Goal: Information Seeking & Learning: Understand process/instructions

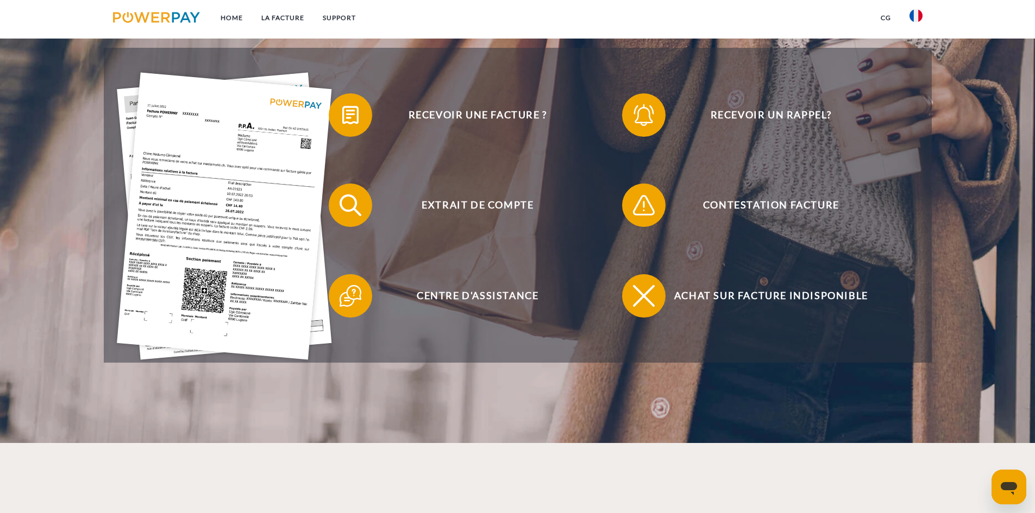
scroll to position [272, 0]
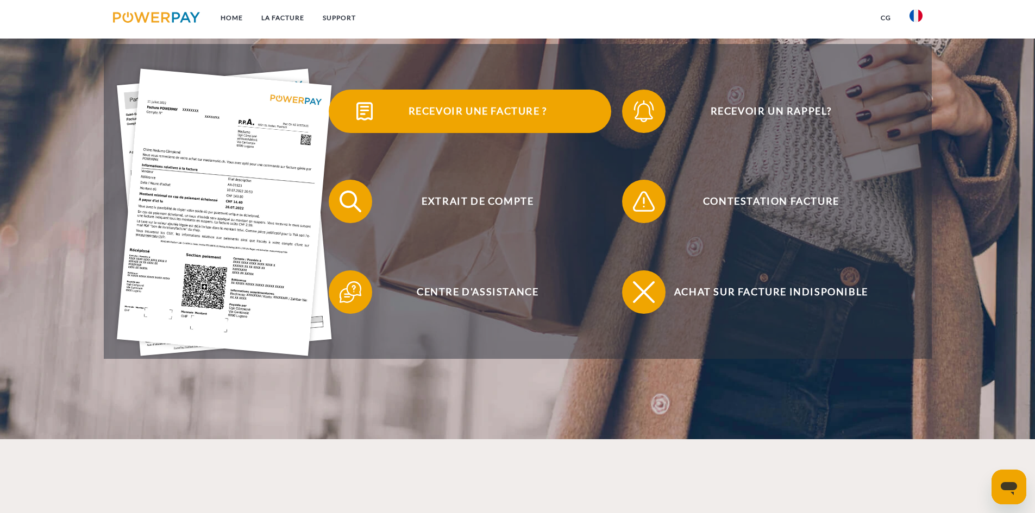
click at [480, 111] on span "Recevoir une facture ?" at bounding box center [477, 111] width 266 height 43
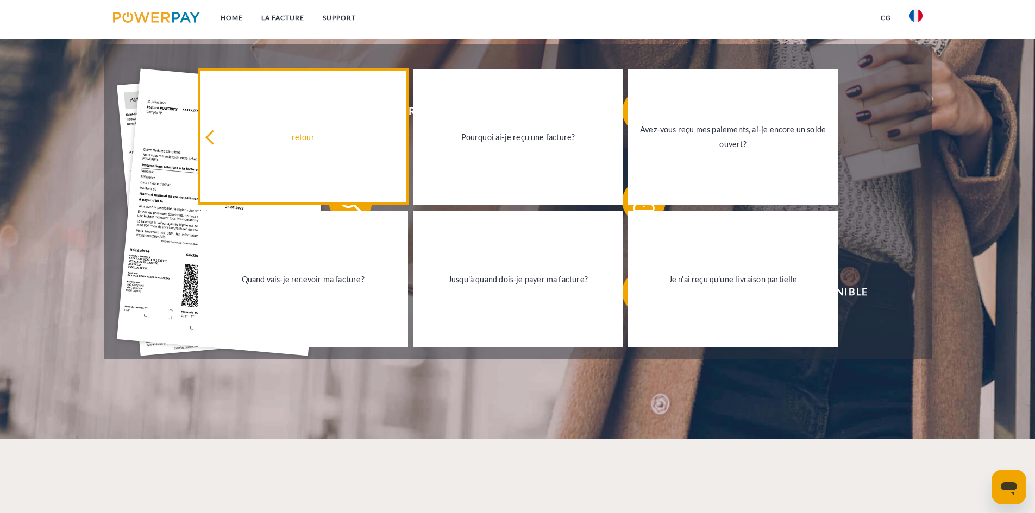
click at [272, 150] on link "retour" at bounding box center [303, 137] width 210 height 136
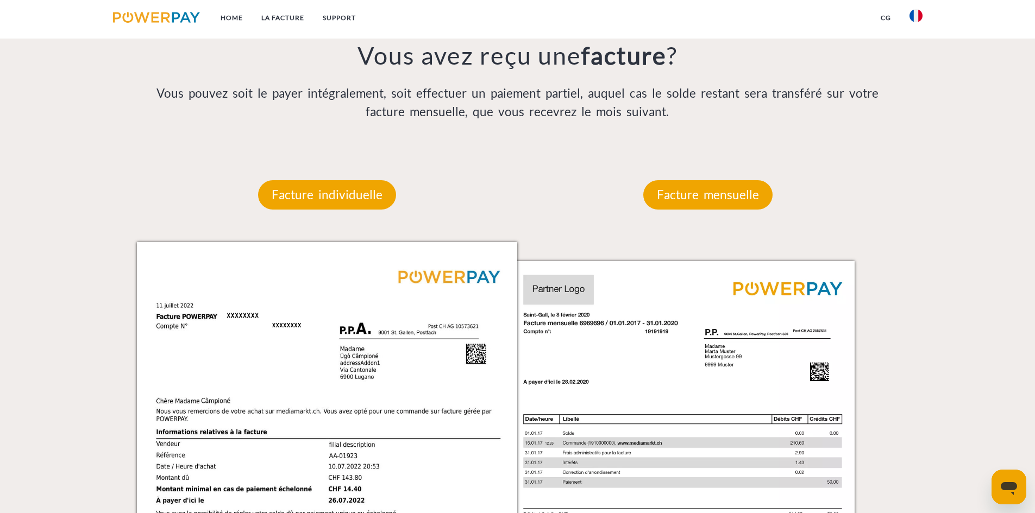
scroll to position [815, 0]
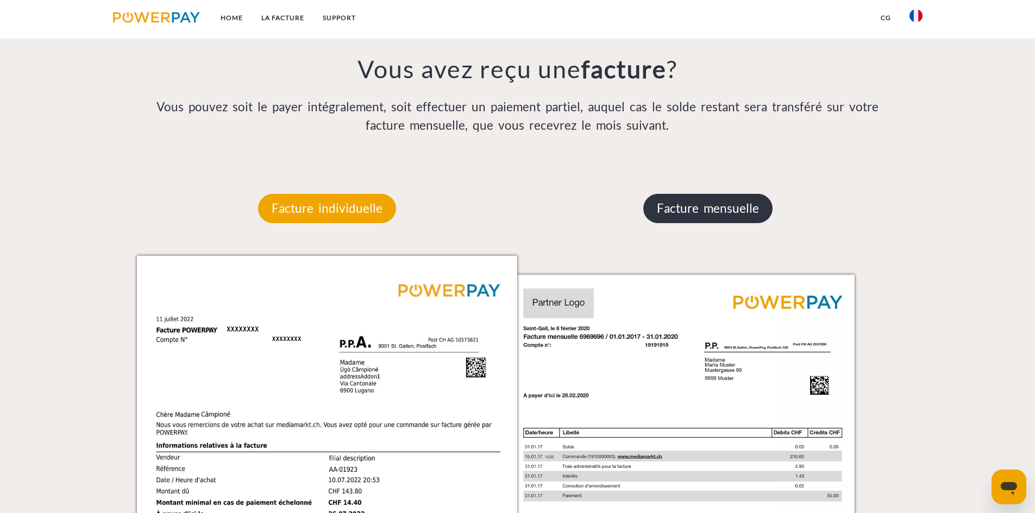
click at [673, 218] on p "Facture mensuelle" at bounding box center [707, 208] width 129 height 29
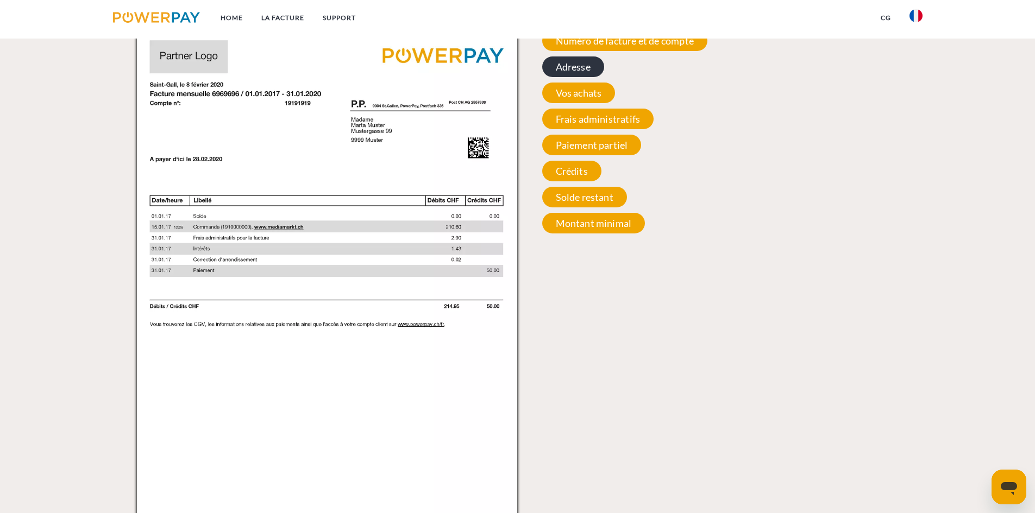
scroll to position [923, 0]
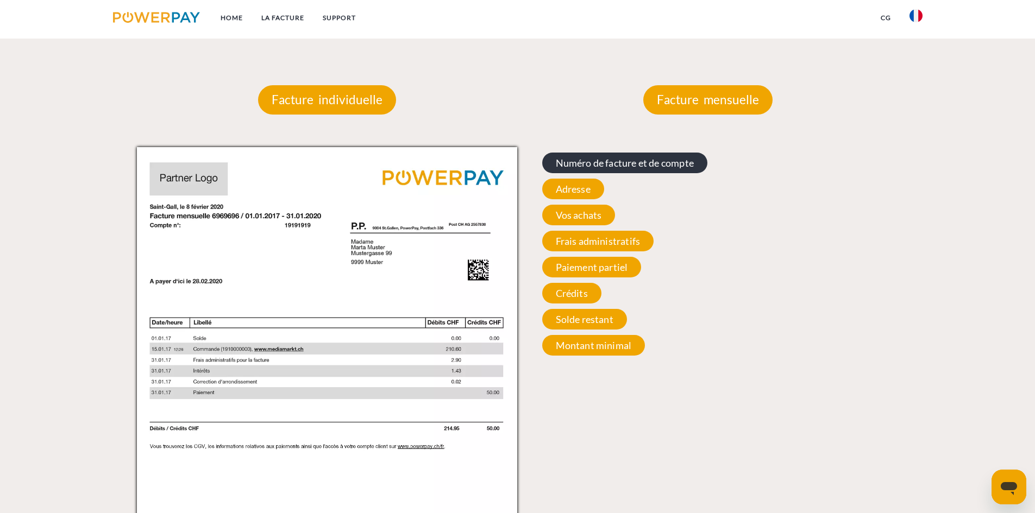
click at [606, 165] on span "Numéro de facture et de compte" at bounding box center [624, 163] width 165 height 21
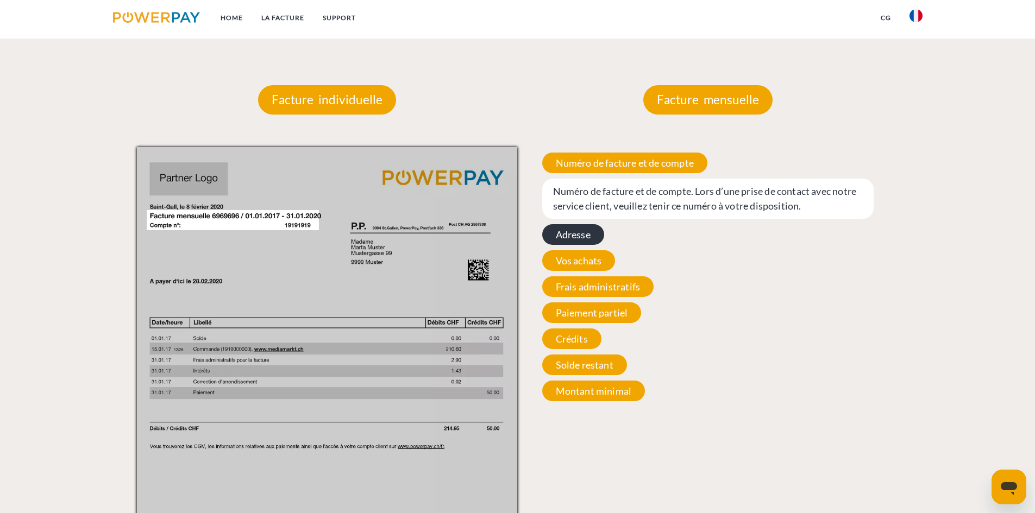
click at [582, 237] on span "Adresse" at bounding box center [573, 234] width 62 height 21
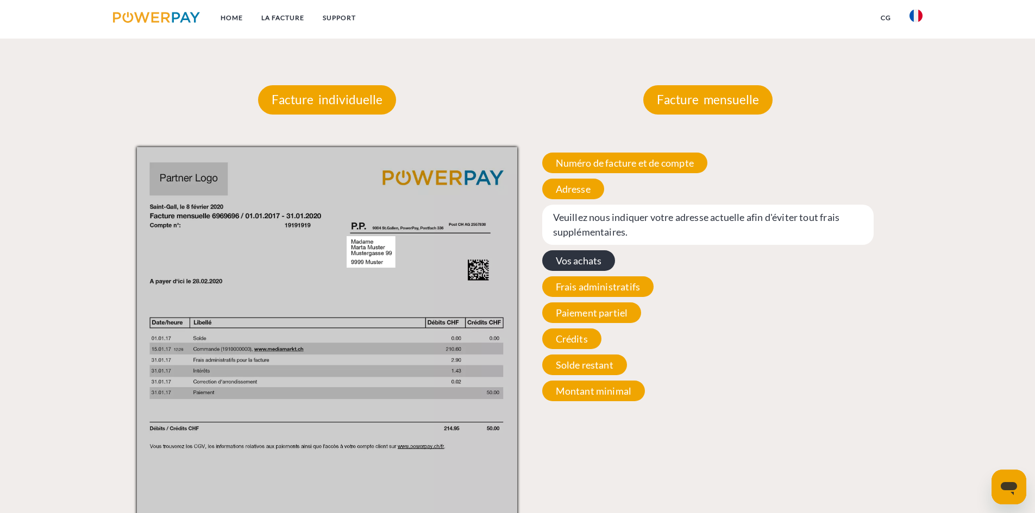
click at [570, 258] on span "Vos achats" at bounding box center [578, 260] width 73 height 21
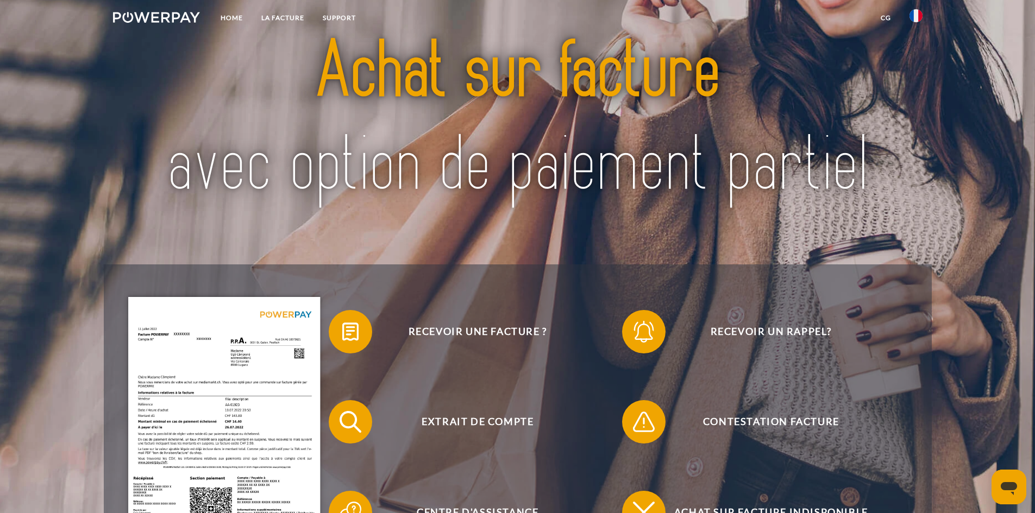
scroll to position [0, 0]
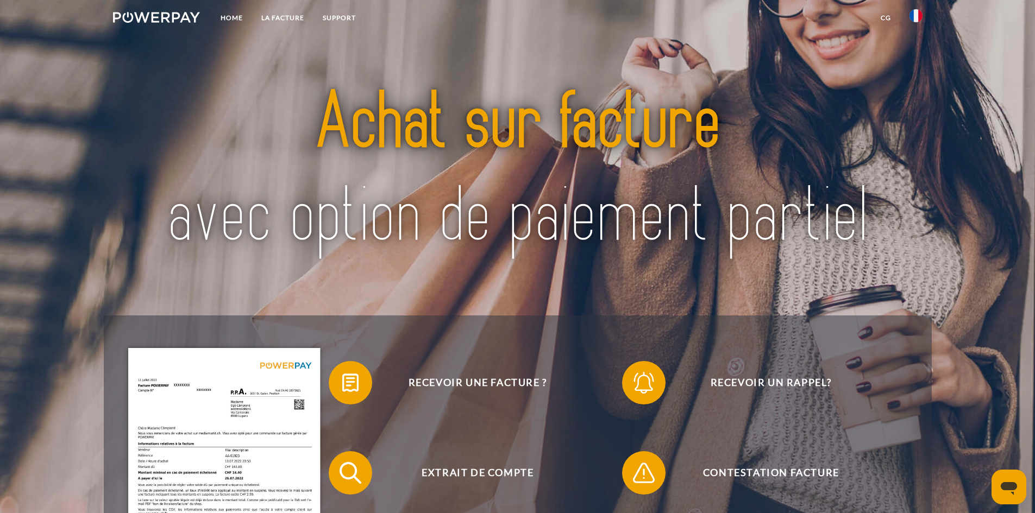
click at [882, 16] on link "CG" at bounding box center [885, 18] width 29 height 20
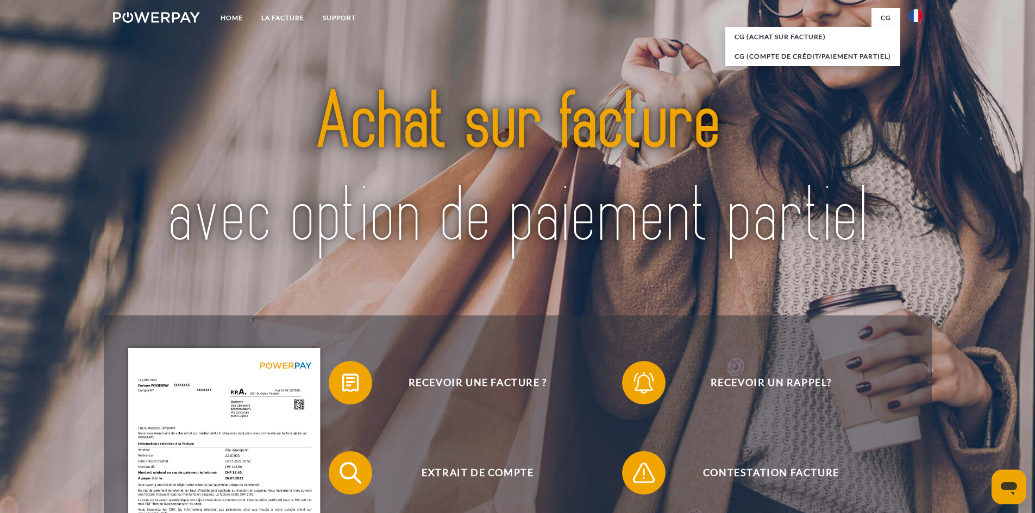
click at [882, 16] on link "CG" at bounding box center [885, 18] width 29 height 20
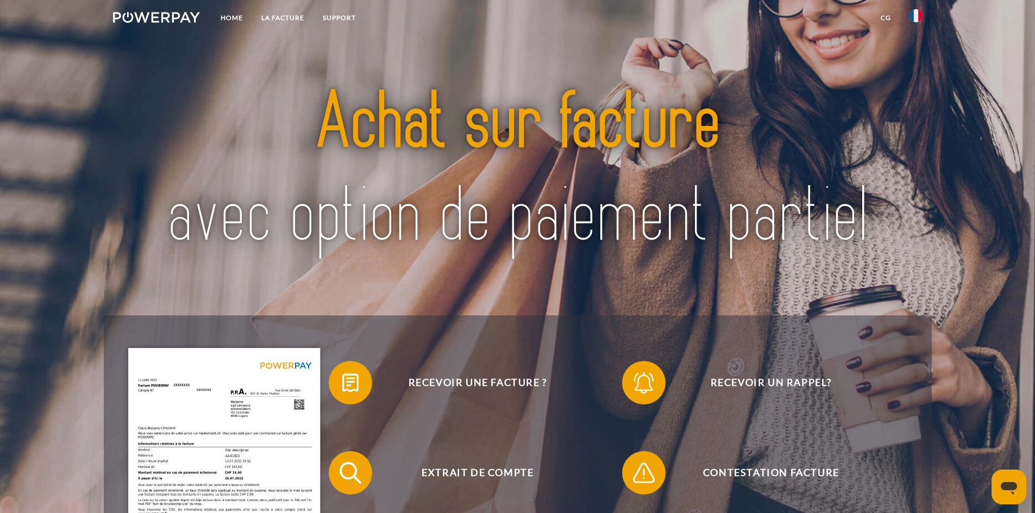
click at [184, 11] on link at bounding box center [157, 19] width 106 height 22
click at [279, 18] on link "LA FACTURE" at bounding box center [282, 18] width 61 height 20
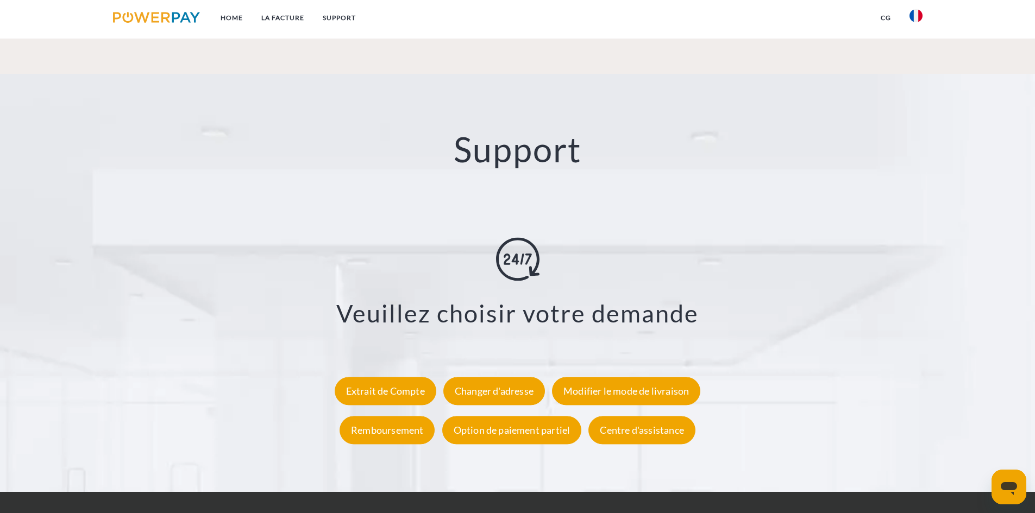
scroll to position [1853, 0]
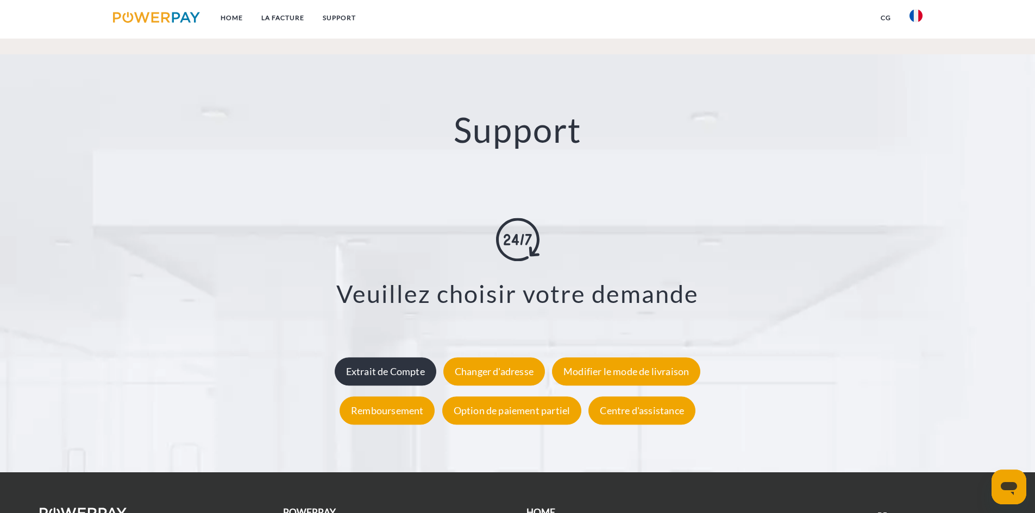
click at [359, 386] on div "Extrait de Compte" at bounding box center [386, 371] width 102 height 28
